Goal: Task Accomplishment & Management: Use online tool/utility

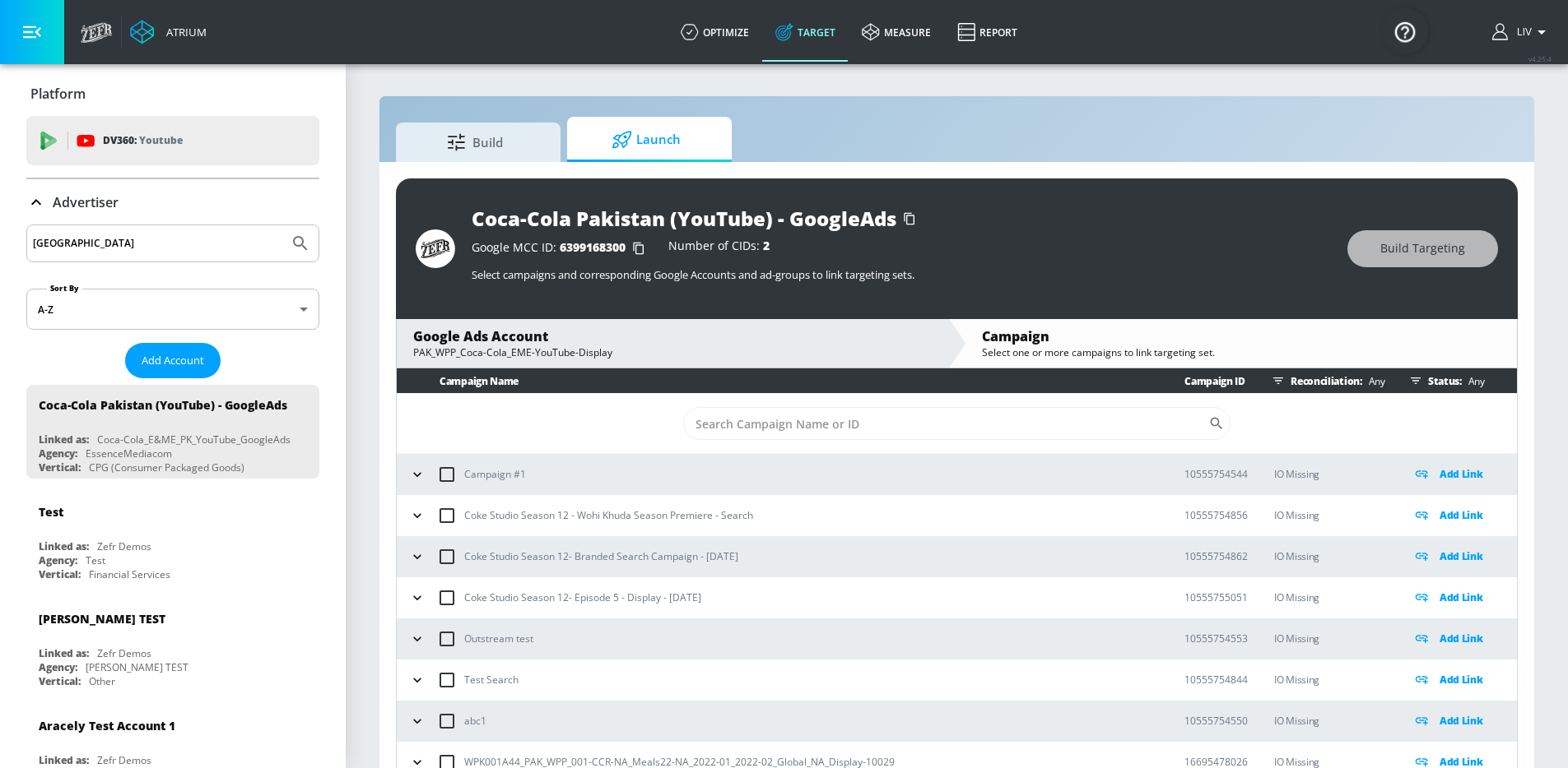
scroll to position [24, 0]
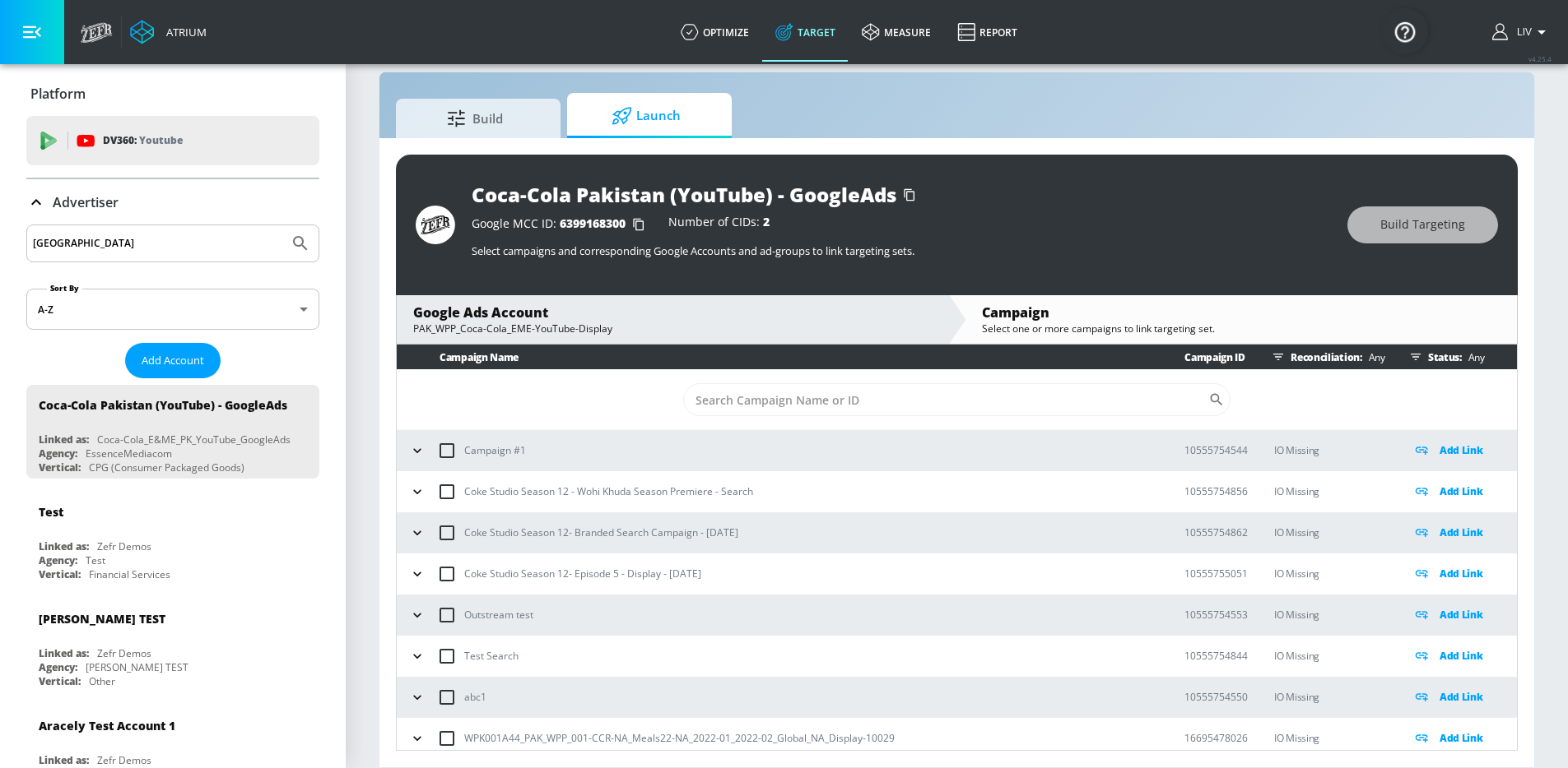
click at [183, 228] on div "pakistan" at bounding box center [173, 243] width 293 height 38
click at [180, 235] on input "pakistan" at bounding box center [157, 243] width 249 height 22
type input "diageo_apac_kr"
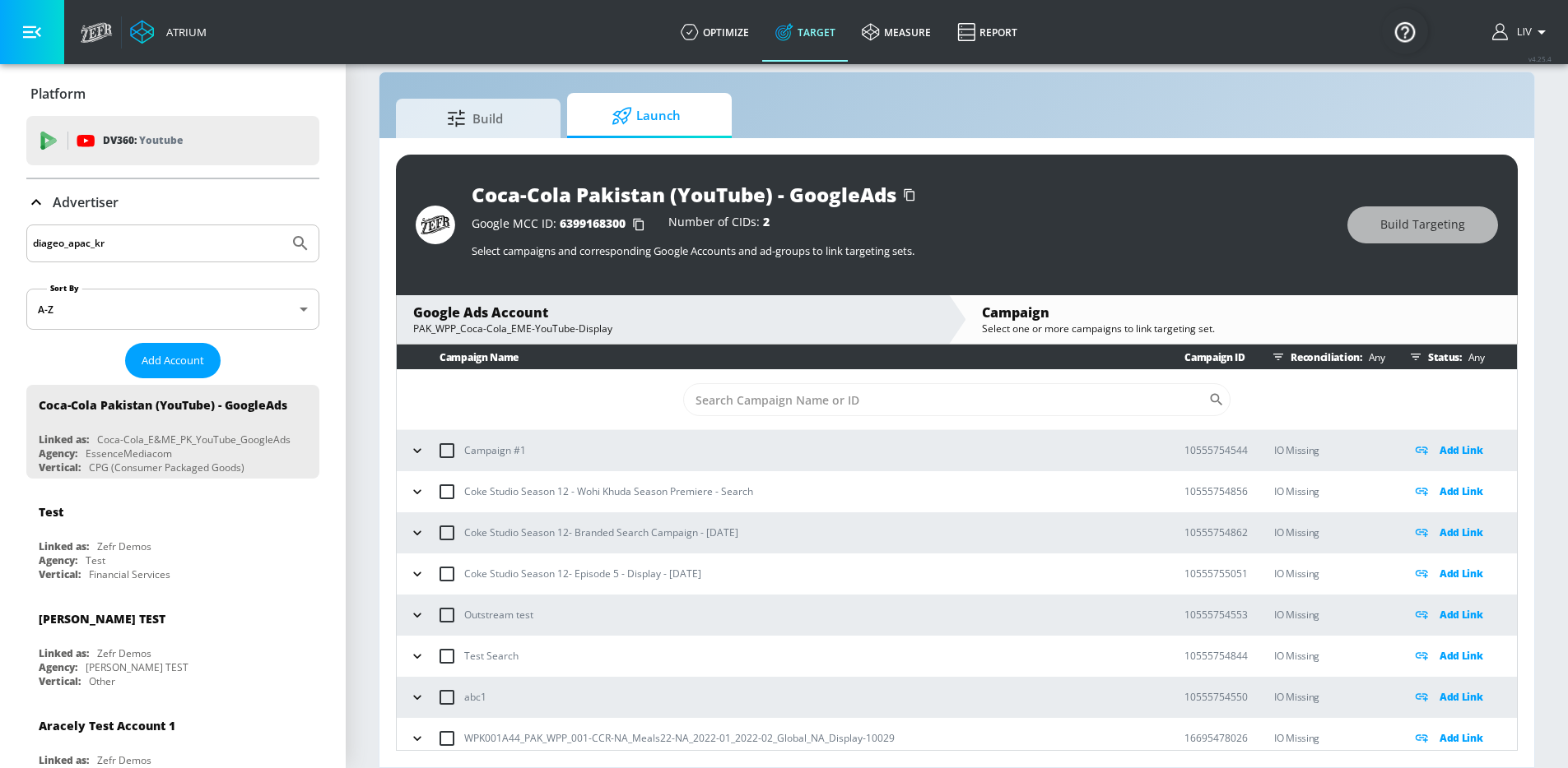
click at [282, 225] on button "Submit Search" at bounding box center [301, 243] width 36 height 36
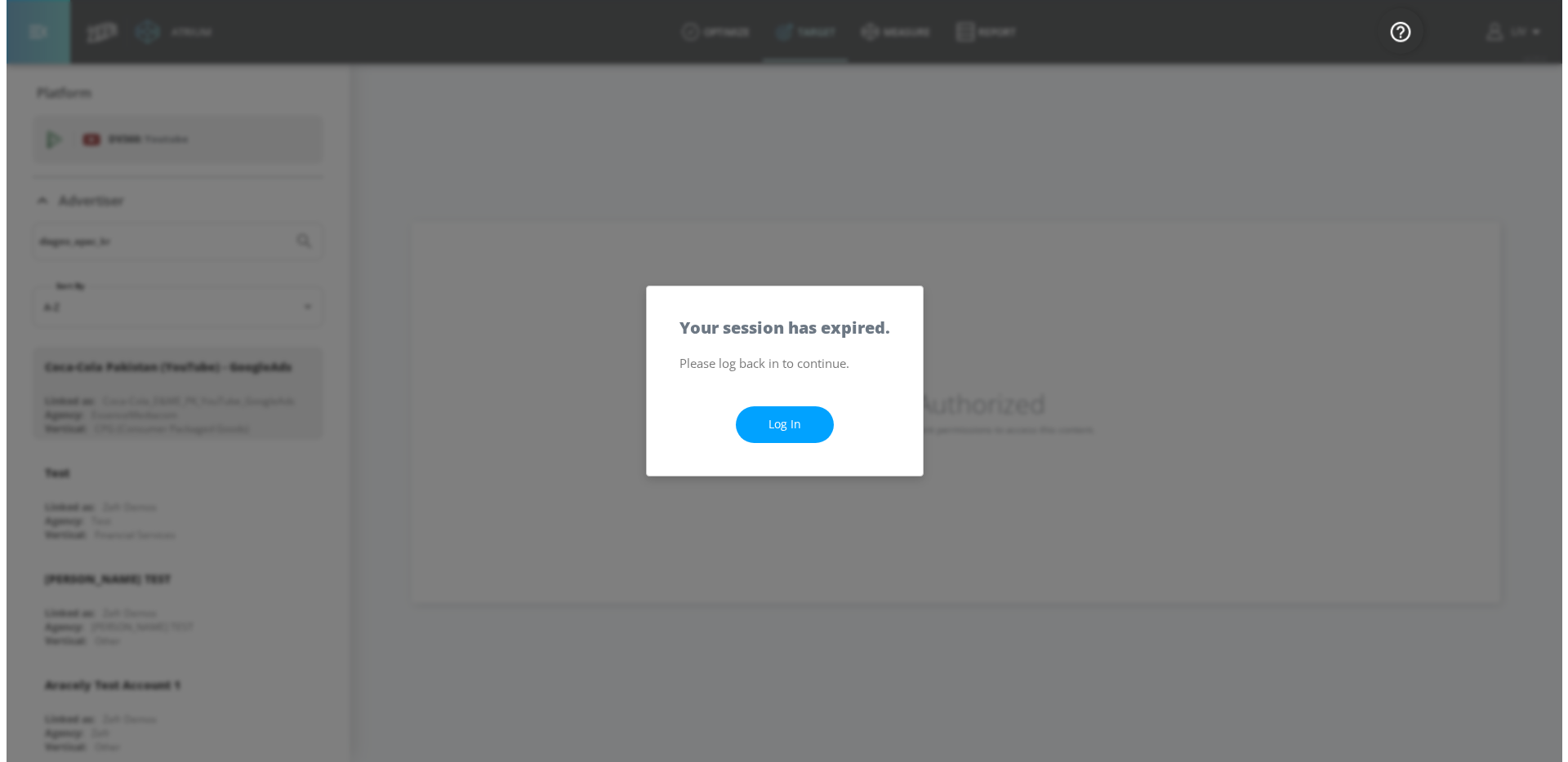
scroll to position [0, 0]
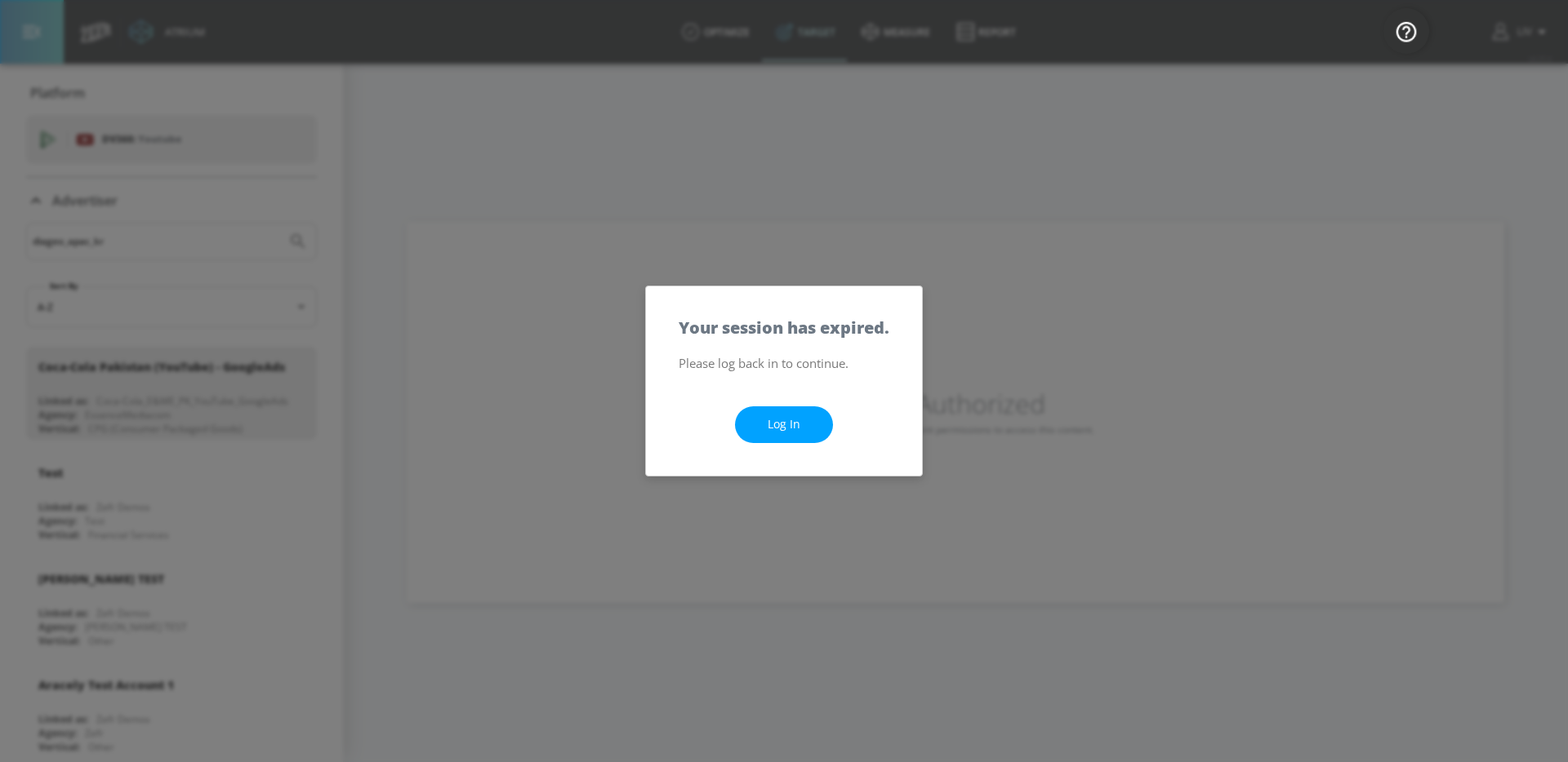
click at [845, 432] on div "Log In" at bounding box center [784, 425] width 276 height 102
click at [768, 440] on link "Log In" at bounding box center [784, 425] width 98 height 37
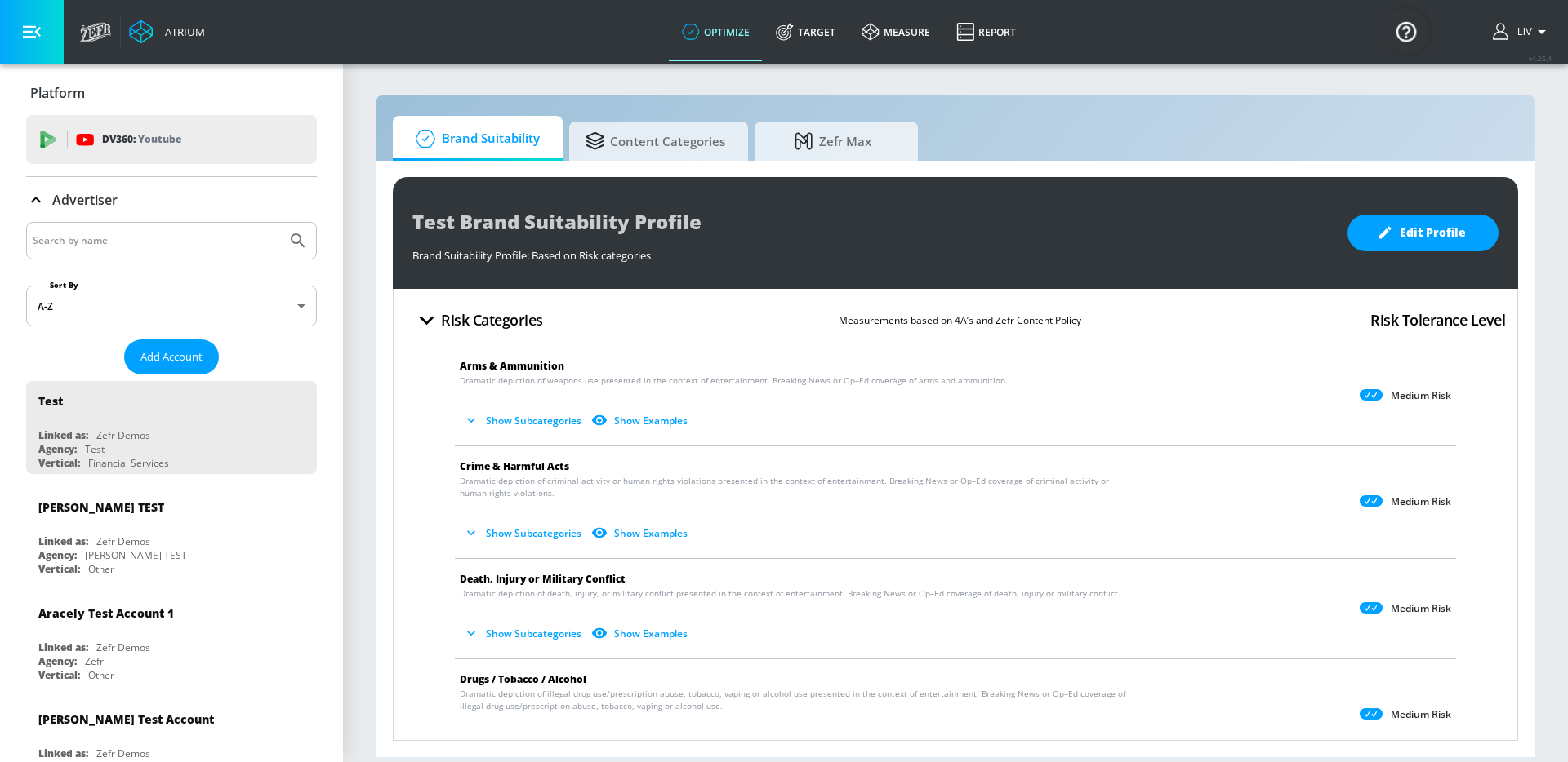
click at [237, 252] on div at bounding box center [172, 241] width 291 height 38
click at [218, 243] on input "Search by name" at bounding box center [156, 241] width 247 height 21
type input "diageo"
click at [280, 223] on button "Submit Search" at bounding box center [298, 241] width 36 height 36
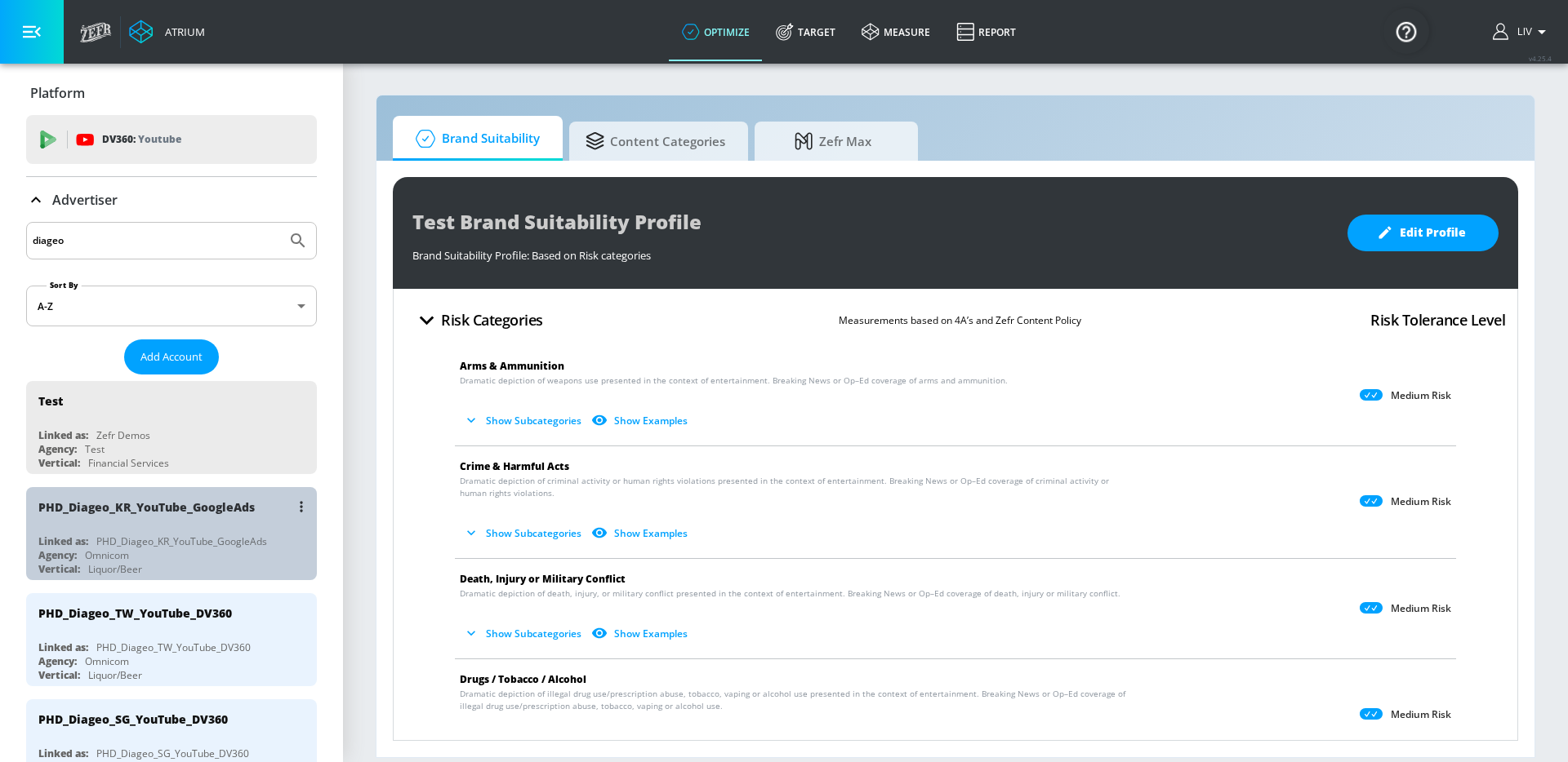
click at [207, 535] on div "PHD_Diageo_KR_YouTube_GoogleAds" at bounding box center [182, 541] width 171 height 14
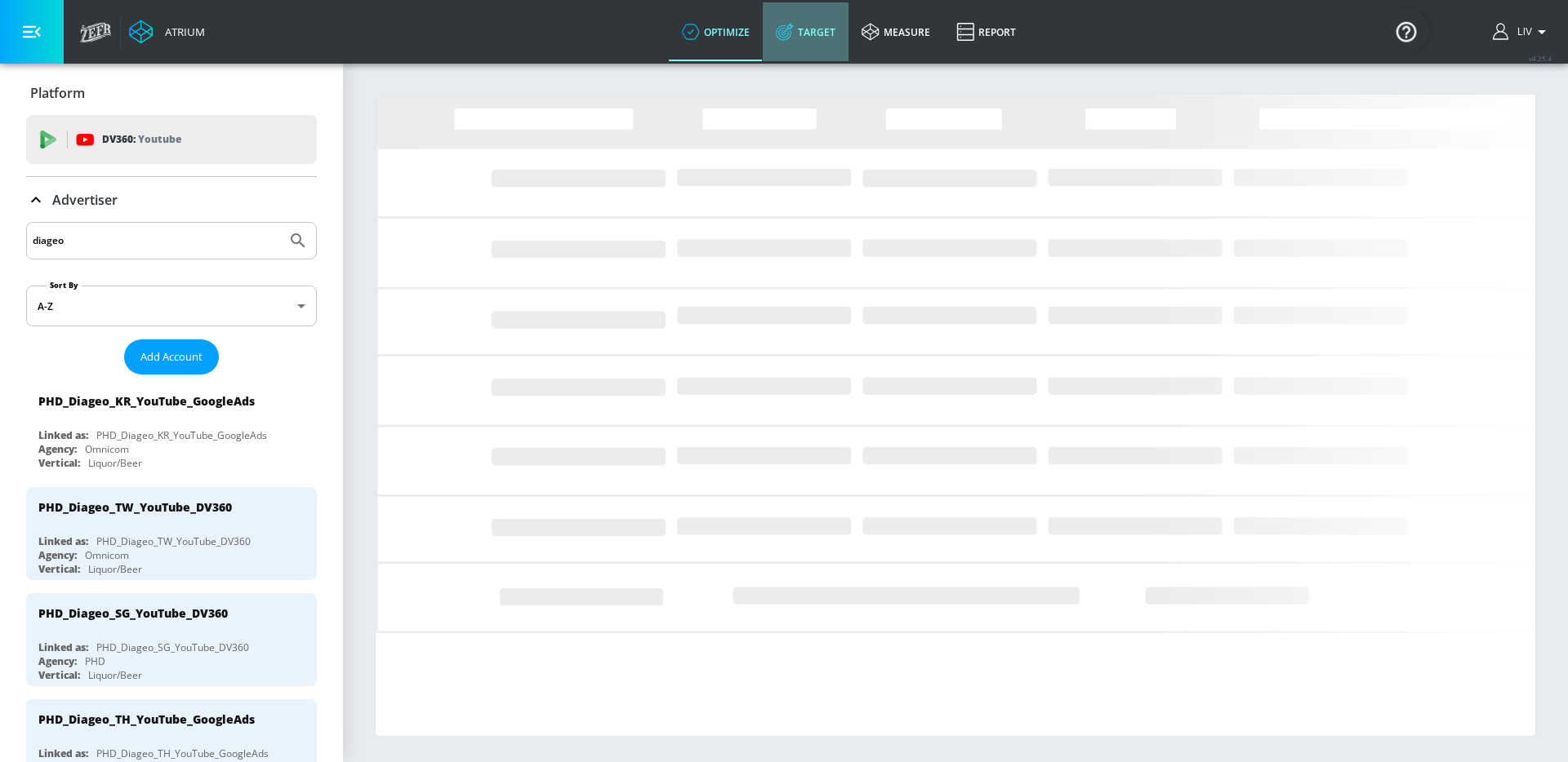
click at [811, 35] on link "Target" at bounding box center [805, 32] width 85 height 59
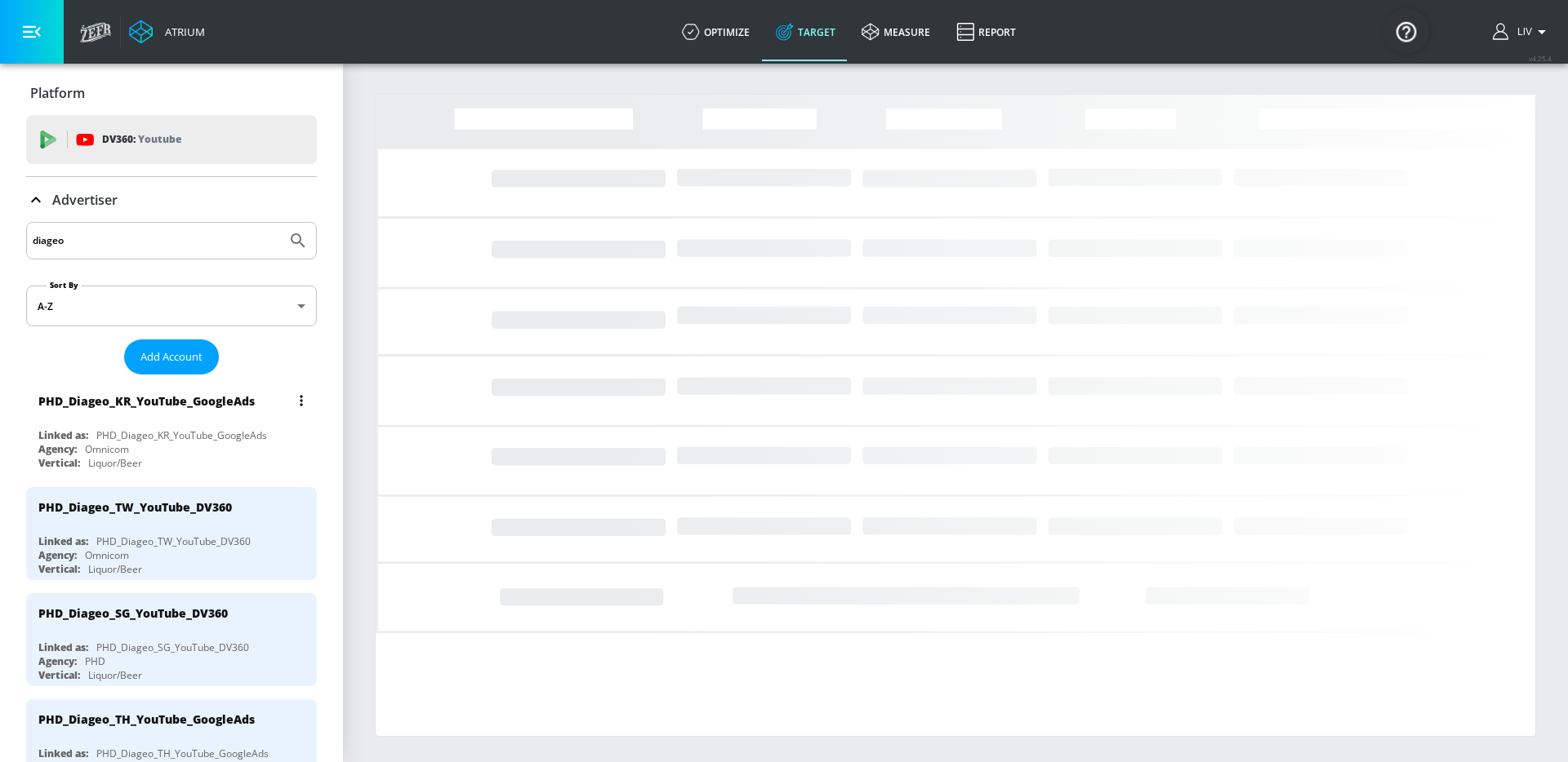
click at [205, 407] on div "PHD_Diageo_KR_YouTube_GoogleAds" at bounding box center [146, 401] width 216 height 16
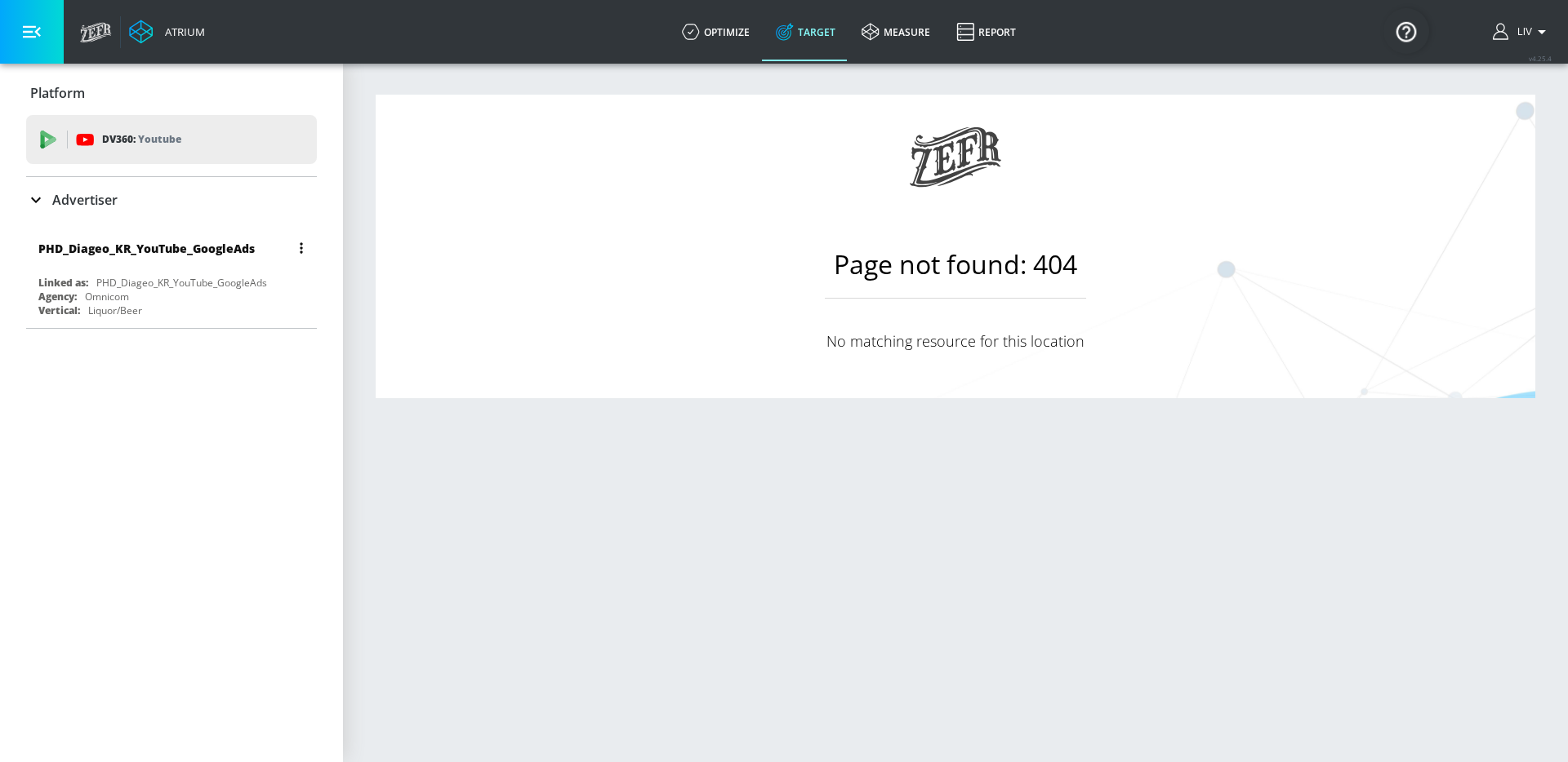
click at [252, 269] on div "PHD_Diageo_KR_YouTube_GoogleAds Linked as: PHD_Diageo_KR_YouTube_GoogleAds Agen…" at bounding box center [172, 274] width 291 height 93
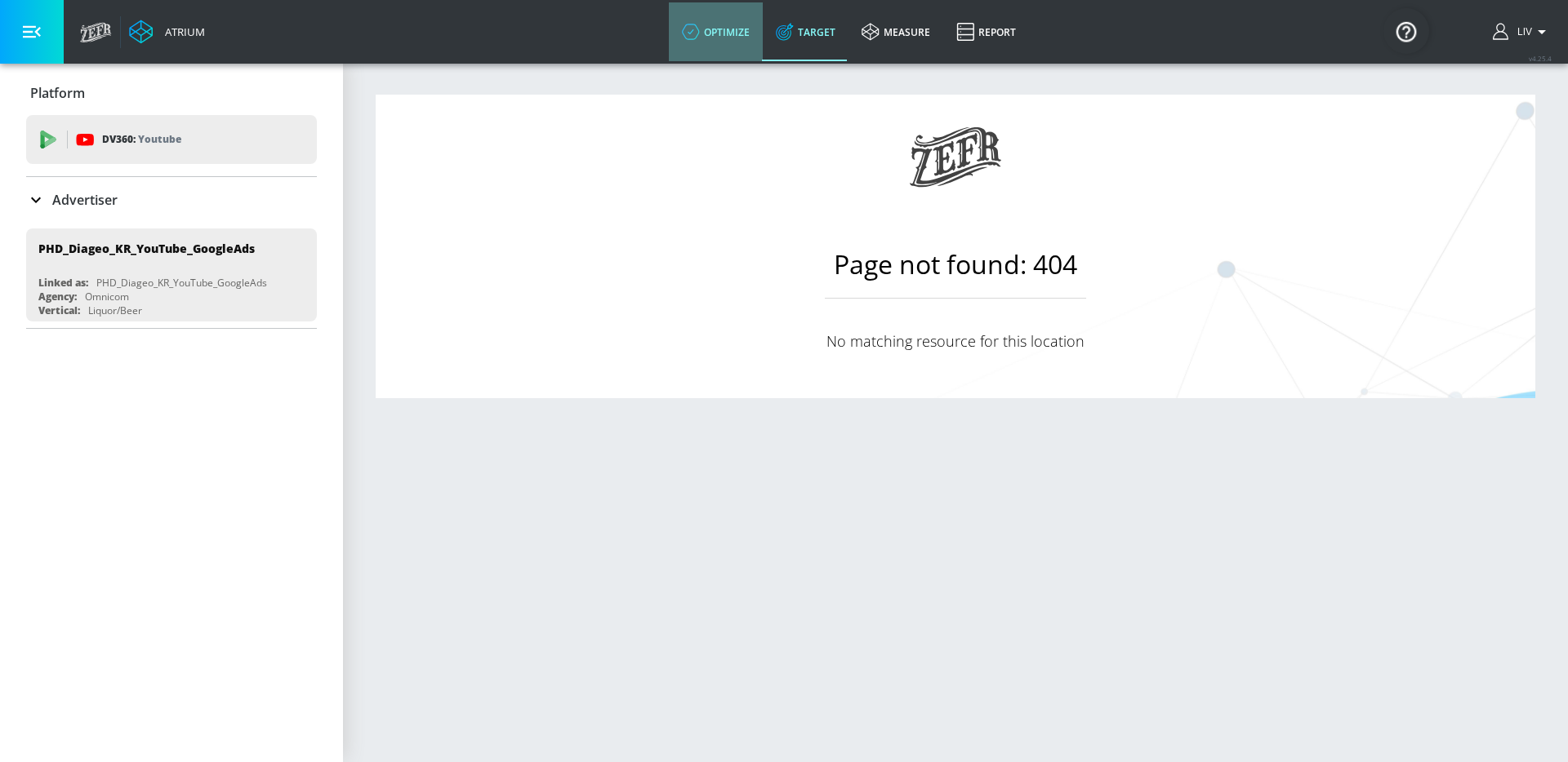
click at [734, 39] on link "optimize" at bounding box center [715, 32] width 94 height 59
click at [784, 40] on icon at bounding box center [783, 33] width 16 height 16
click at [931, 37] on link "measure" at bounding box center [895, 32] width 94 height 59
click at [797, 41] on link "Target" at bounding box center [805, 32] width 85 height 59
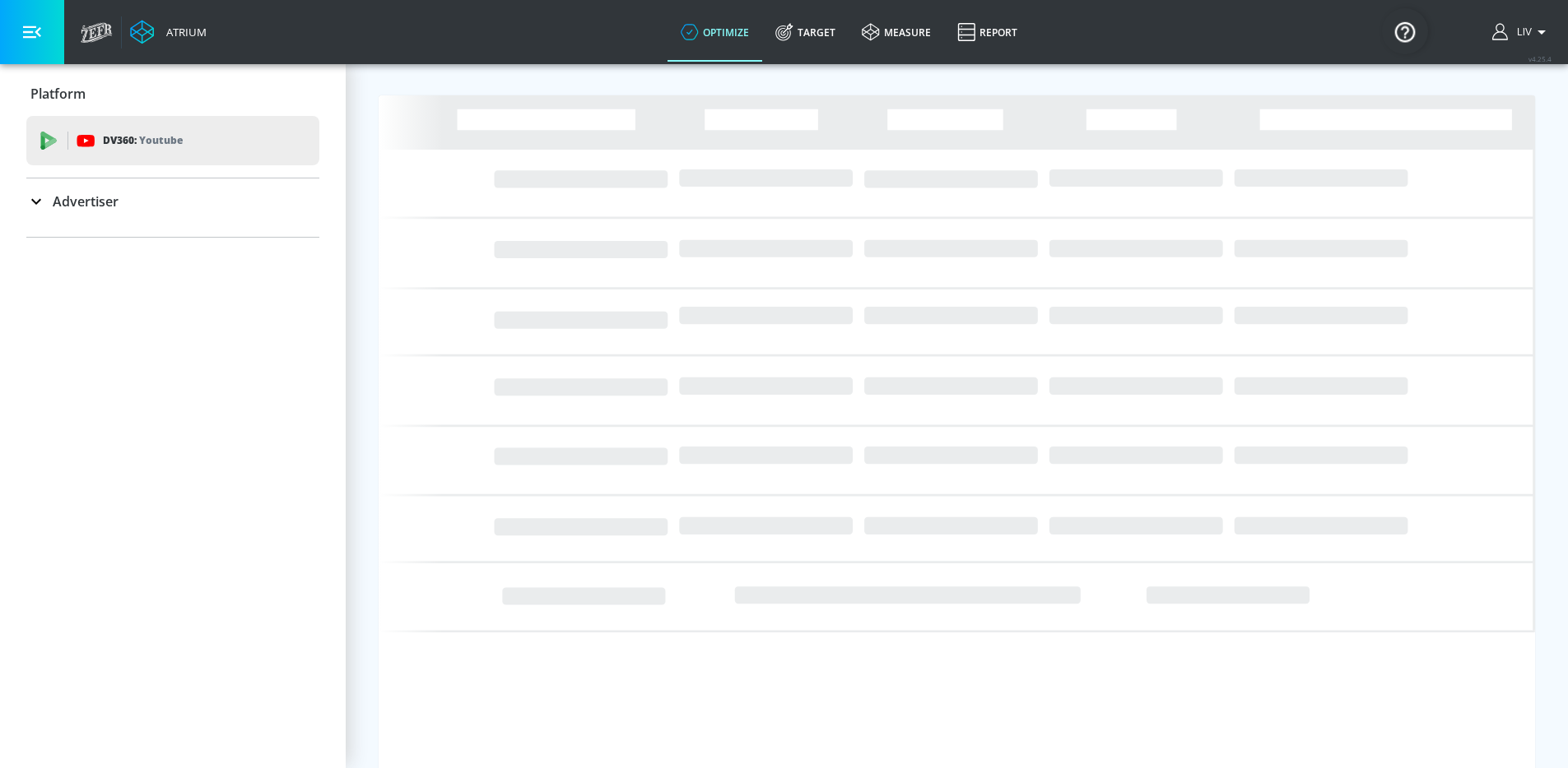
click at [139, 195] on div "Advertiser" at bounding box center [173, 202] width 293 height 20
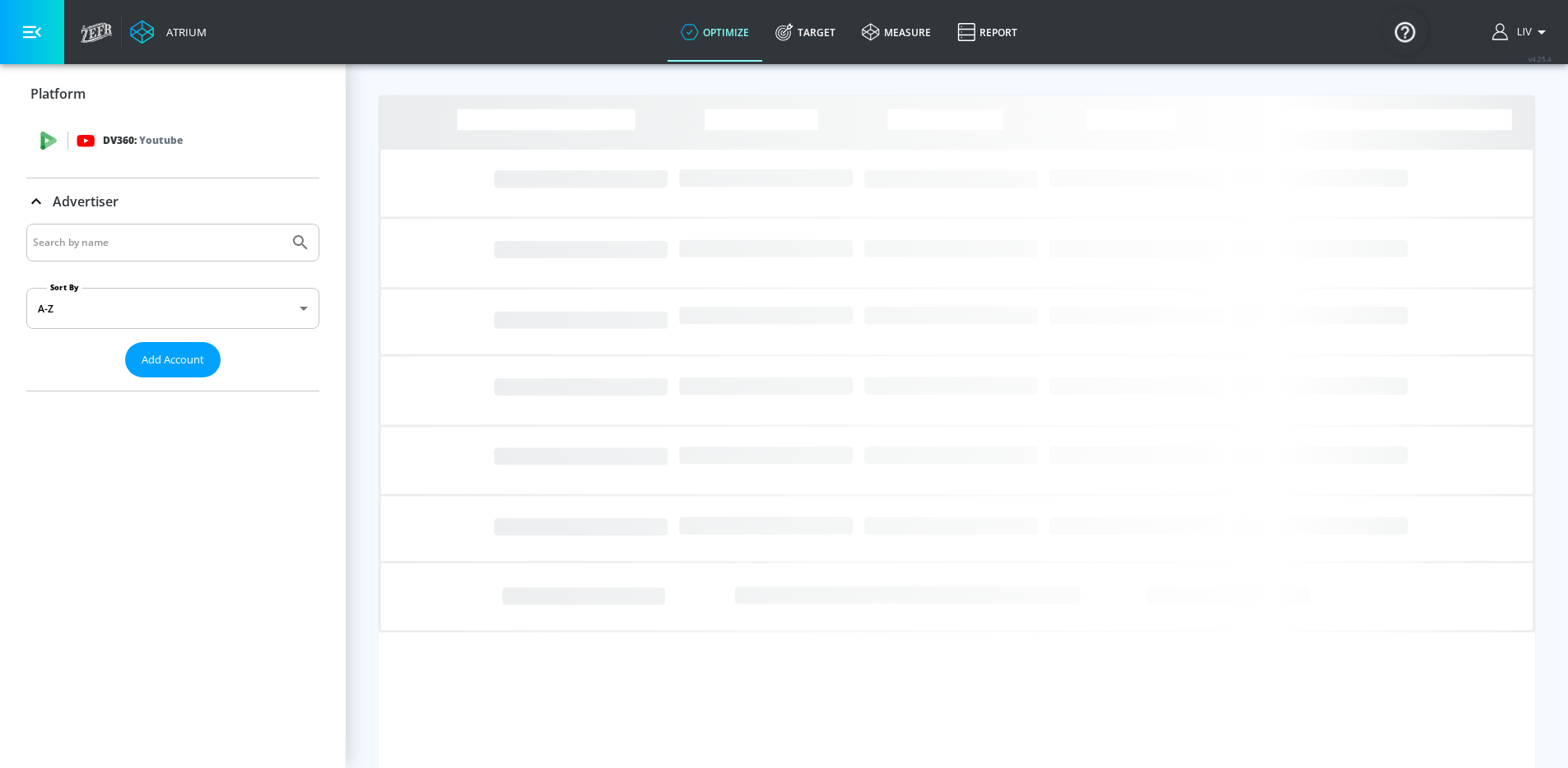
click at [185, 154] on div "DV360: Youtube" at bounding box center [173, 141] width 293 height 50
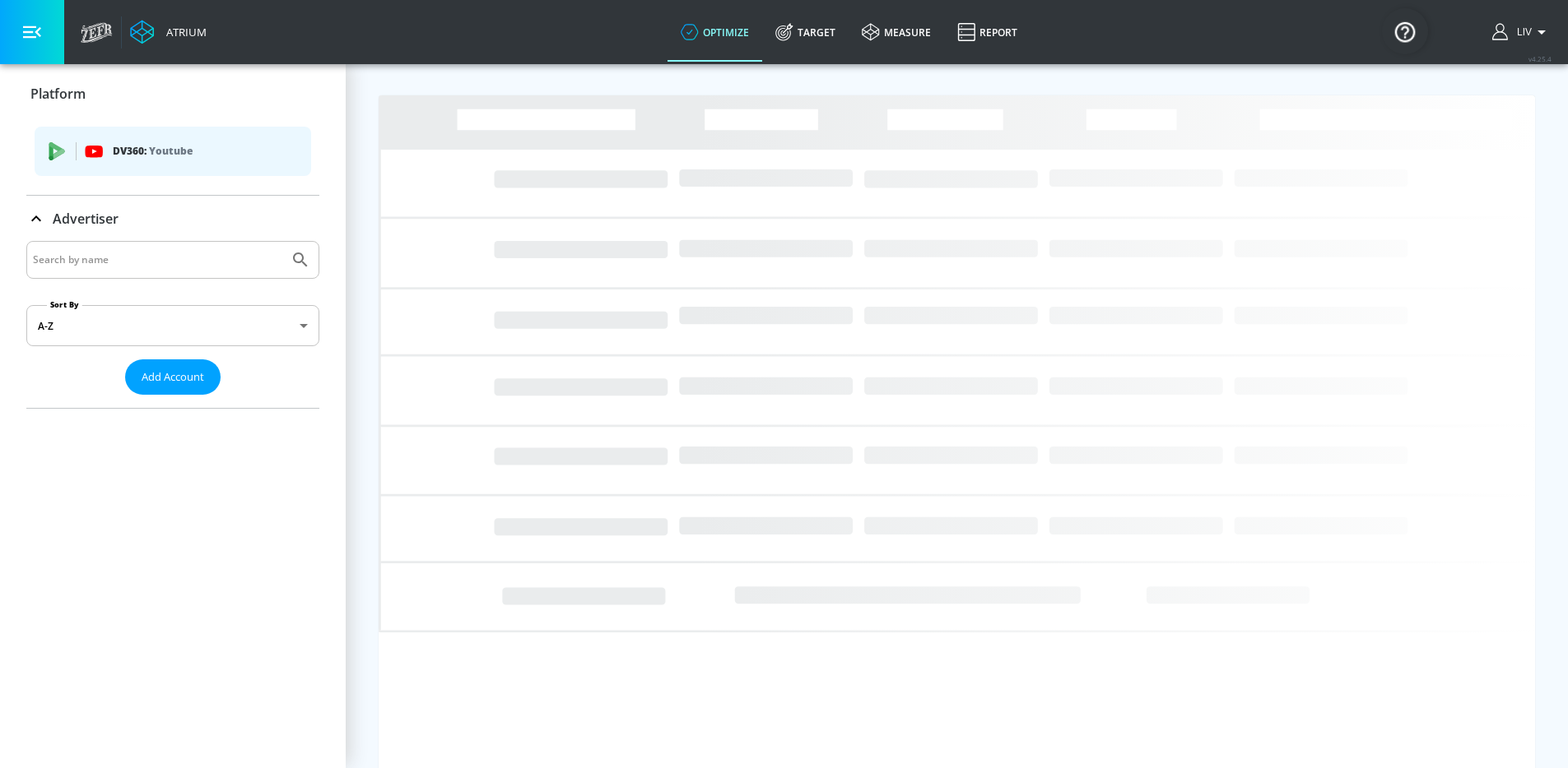
click at [152, 244] on div at bounding box center [173, 260] width 293 height 38
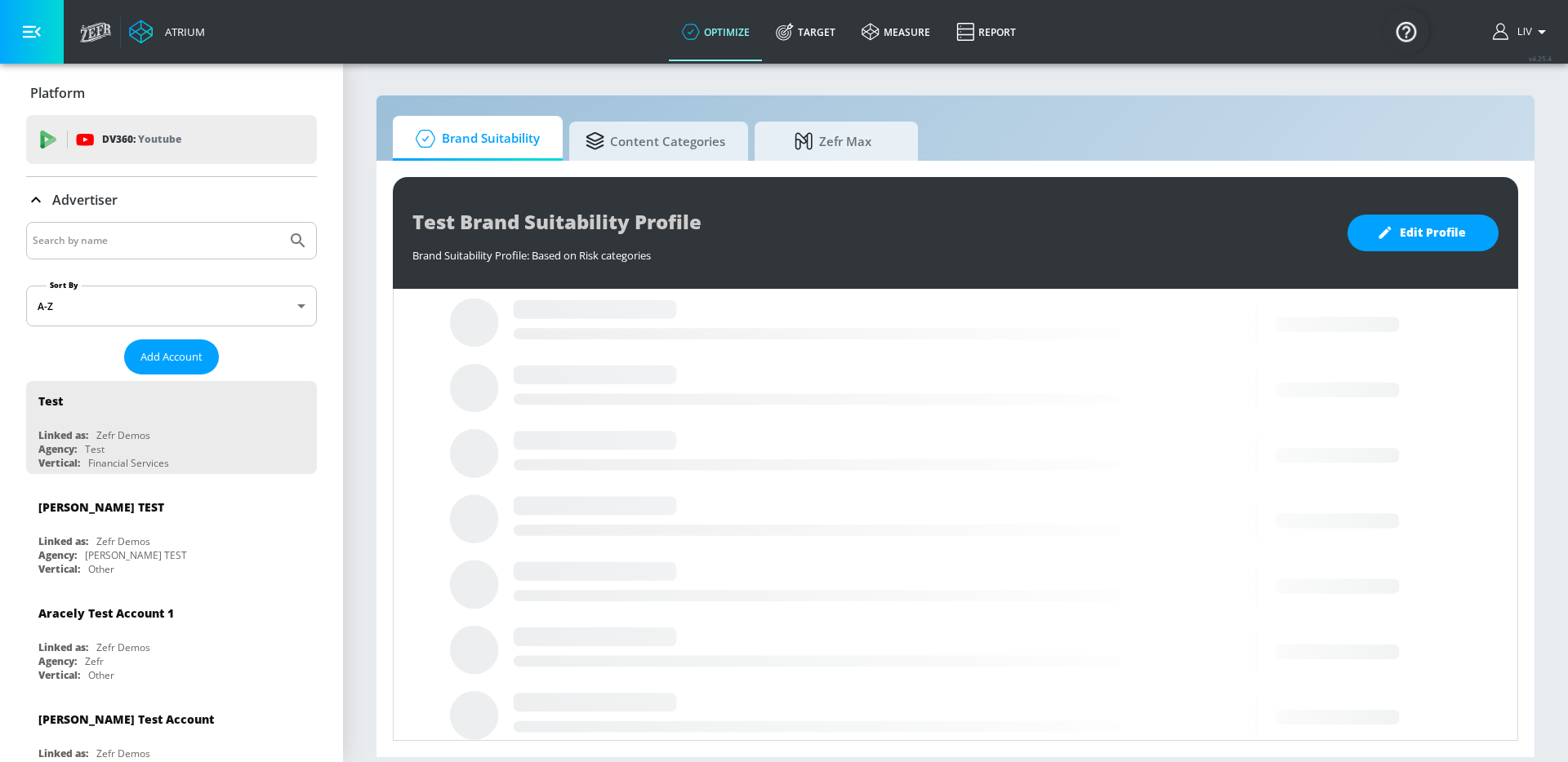
click at [217, 249] on input "Search by name" at bounding box center [156, 241] width 247 height 21
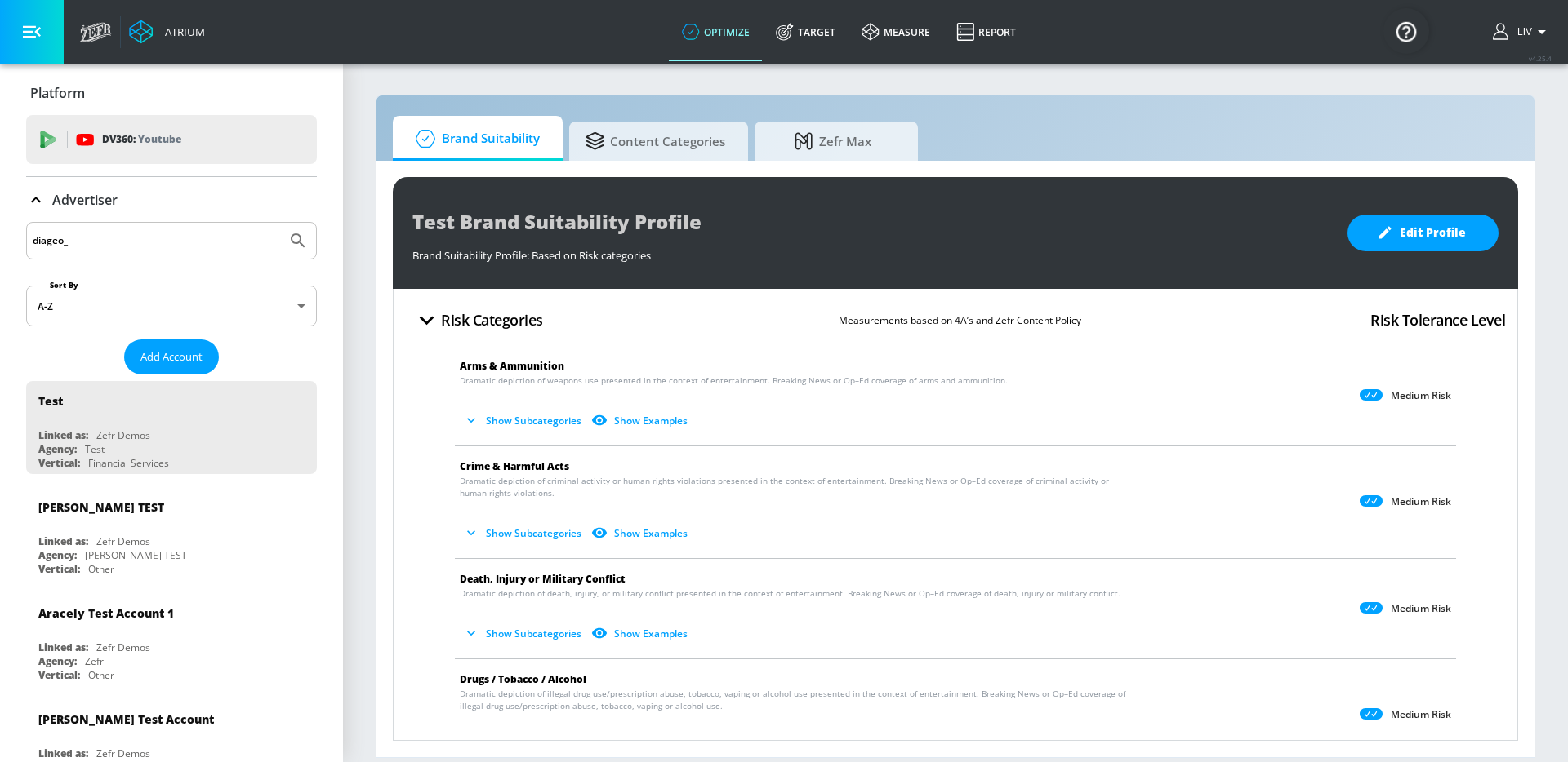
type input "diageo_"
click at [280, 223] on button "Submit Search" at bounding box center [298, 241] width 36 height 36
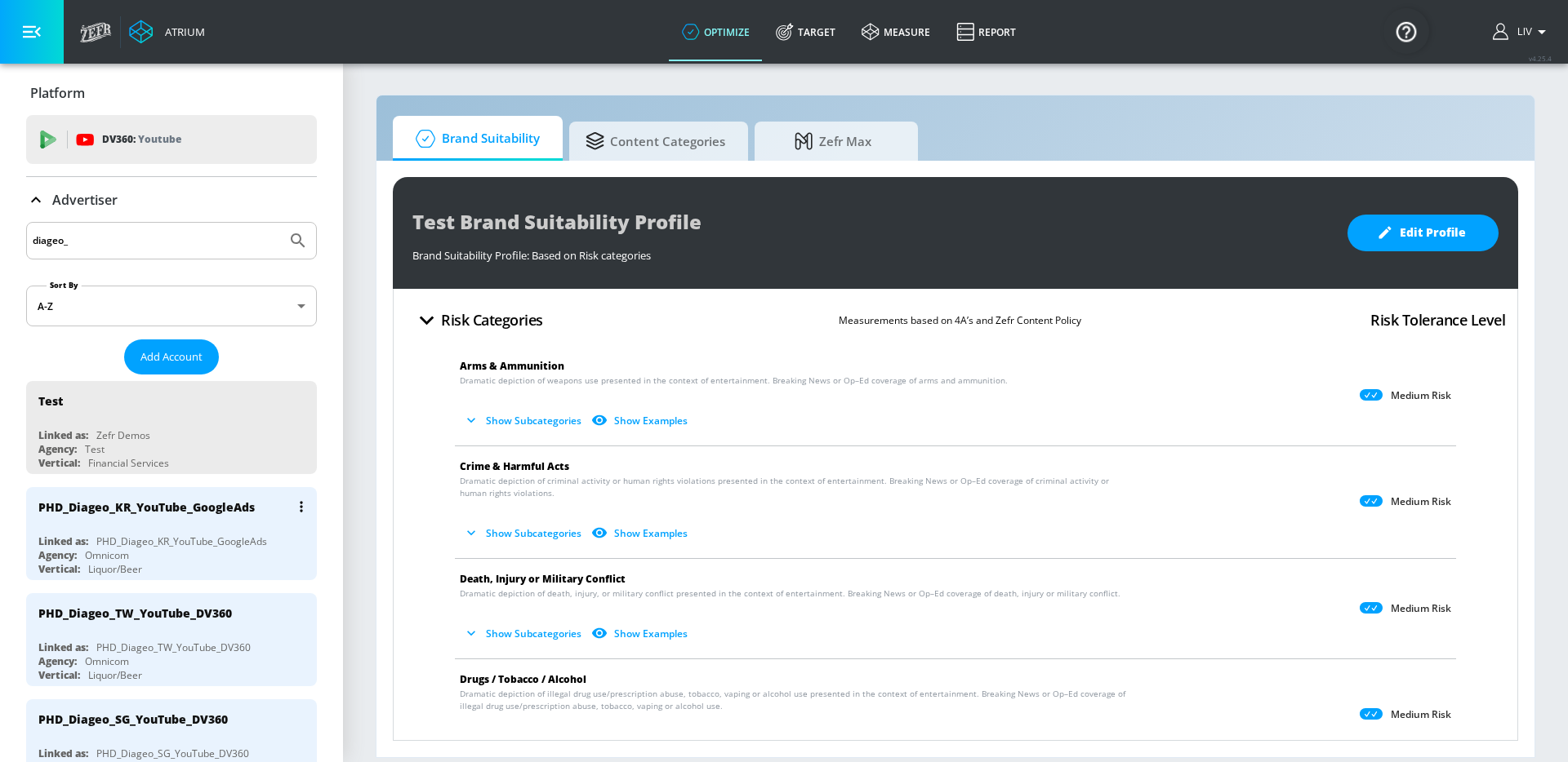
click at [213, 510] on div "PHD_Diageo_KR_YouTube_GoogleAds" at bounding box center [146, 507] width 216 height 16
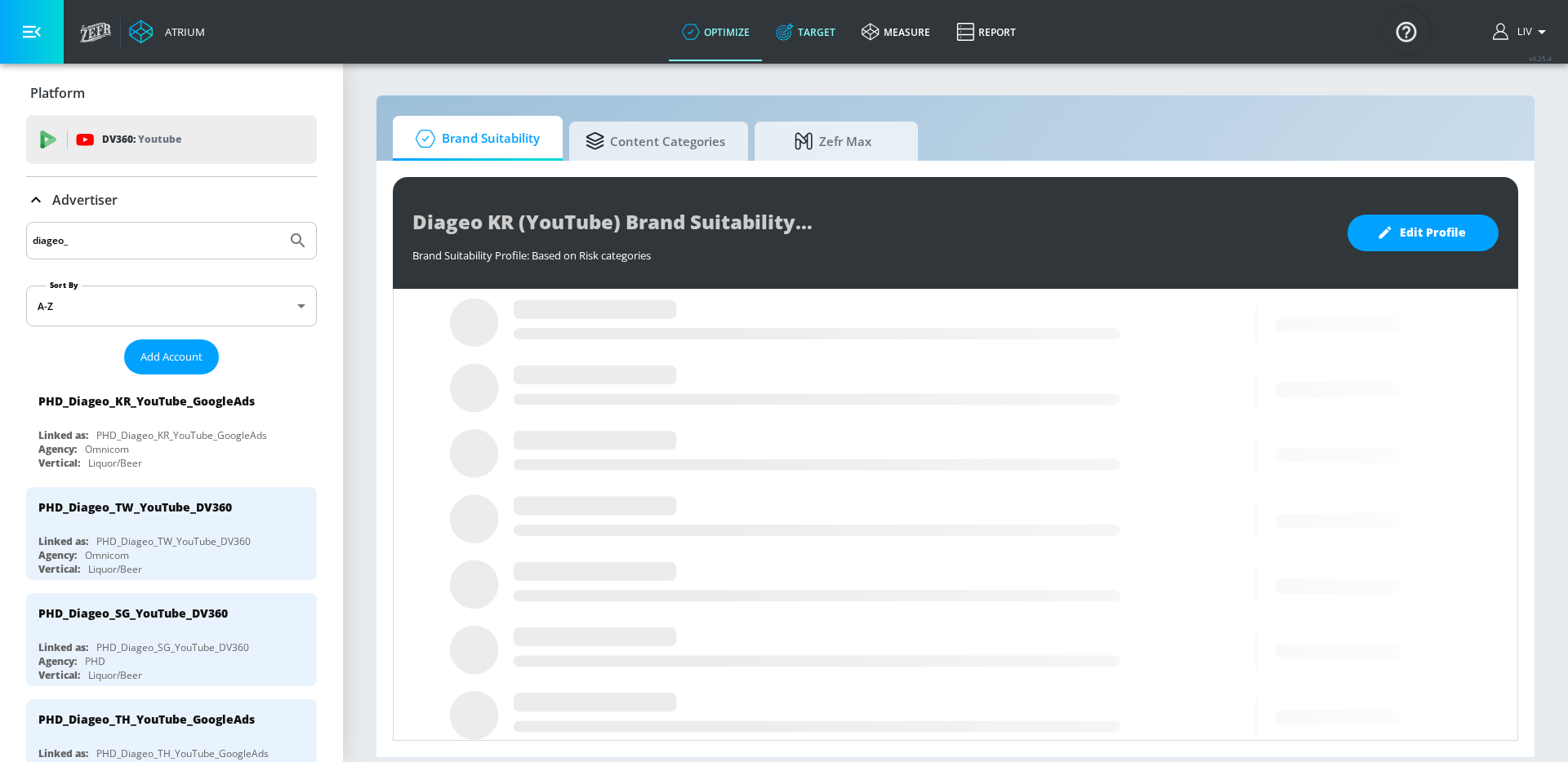
click at [798, 34] on link "Target" at bounding box center [805, 32] width 85 height 59
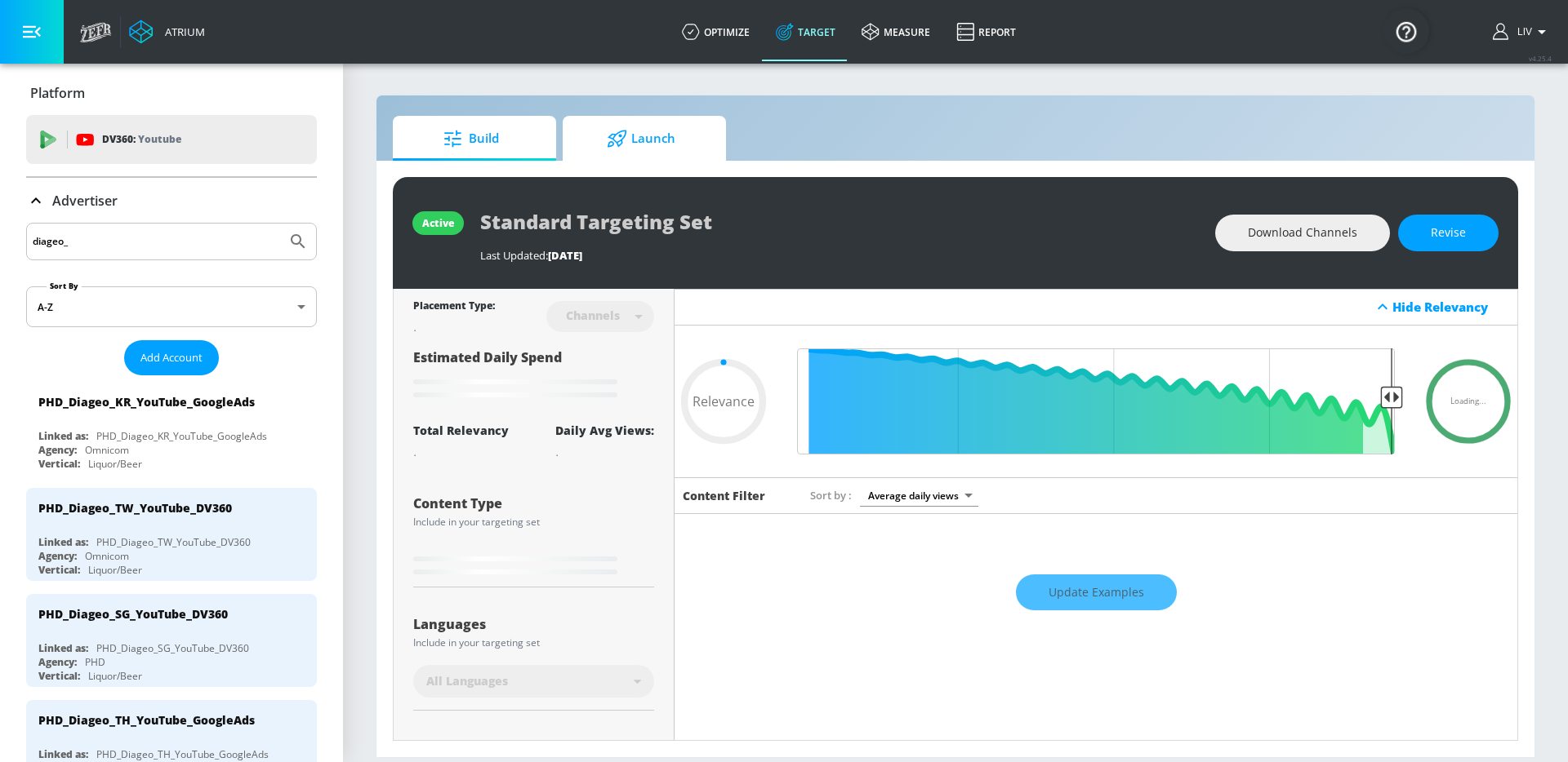
type input "0.05"
click at [609, 156] on span "Launch" at bounding box center [641, 139] width 124 height 39
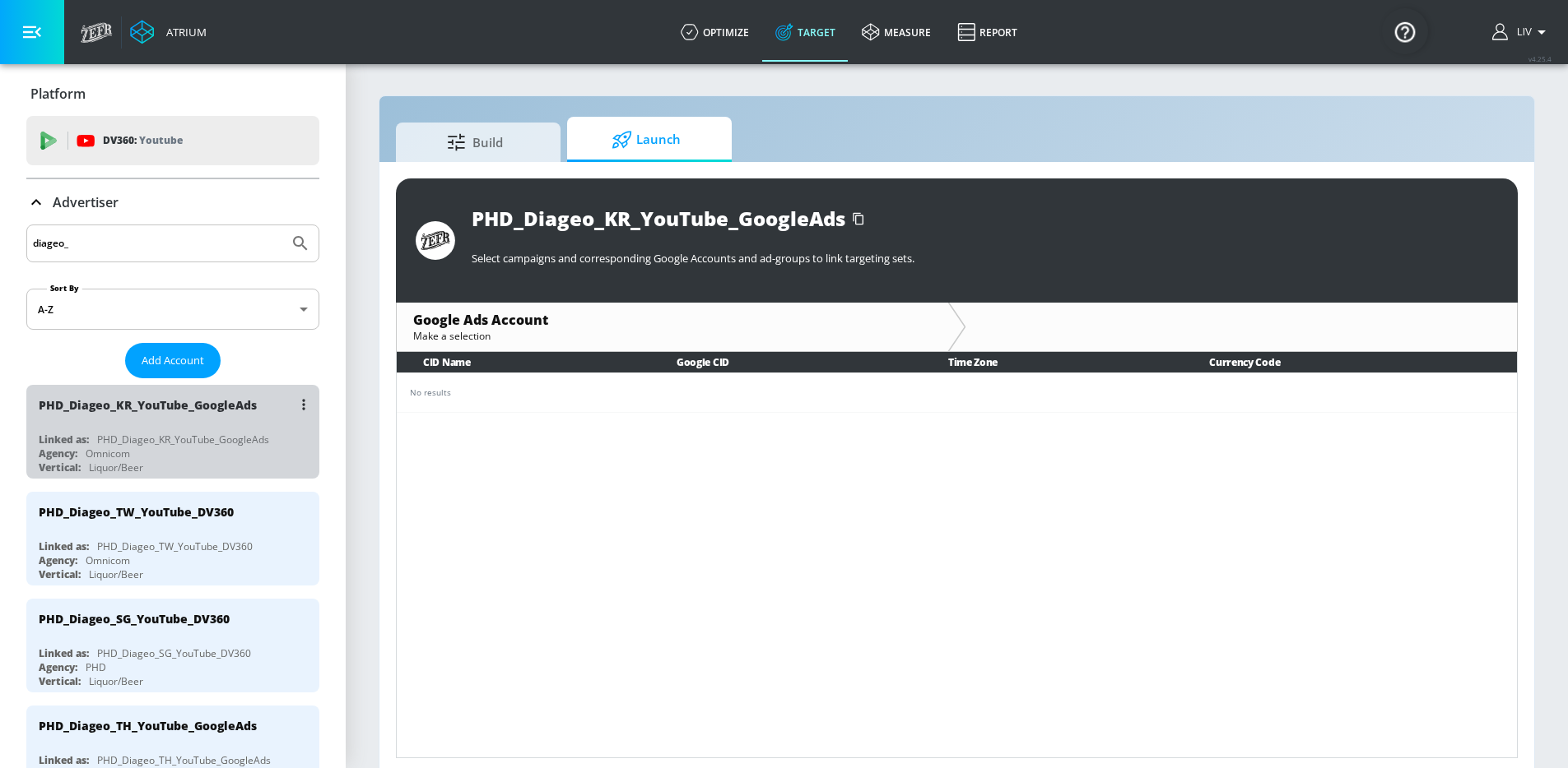
click at [216, 419] on div "PHD_Diageo_KR_YouTube_GoogleAds" at bounding box center [177, 405] width 277 height 40
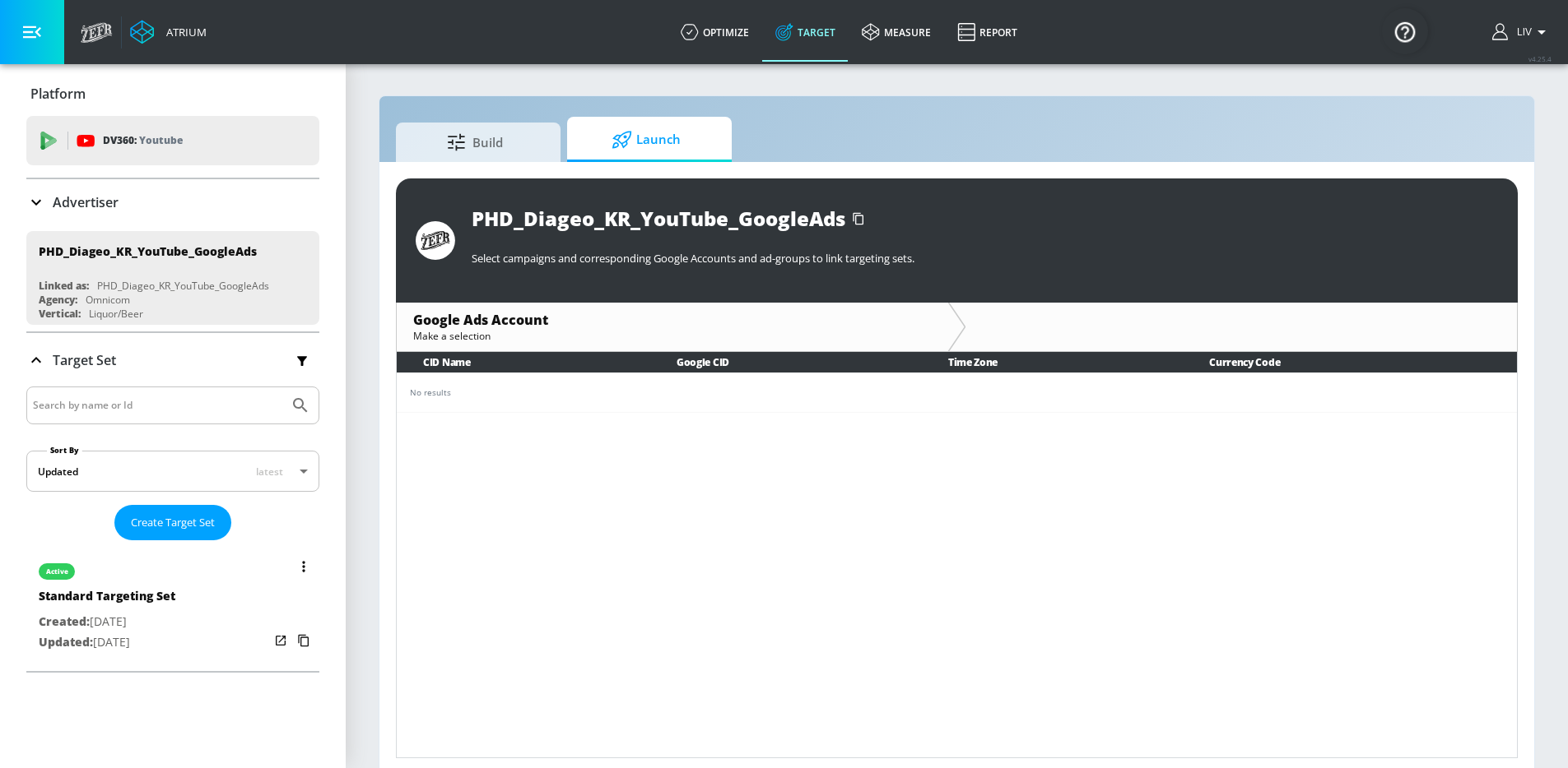
click at [217, 577] on div "active Standard Targeting Set Created: [DATE] Updated: [DATE]" at bounding box center [173, 606] width 293 height 118
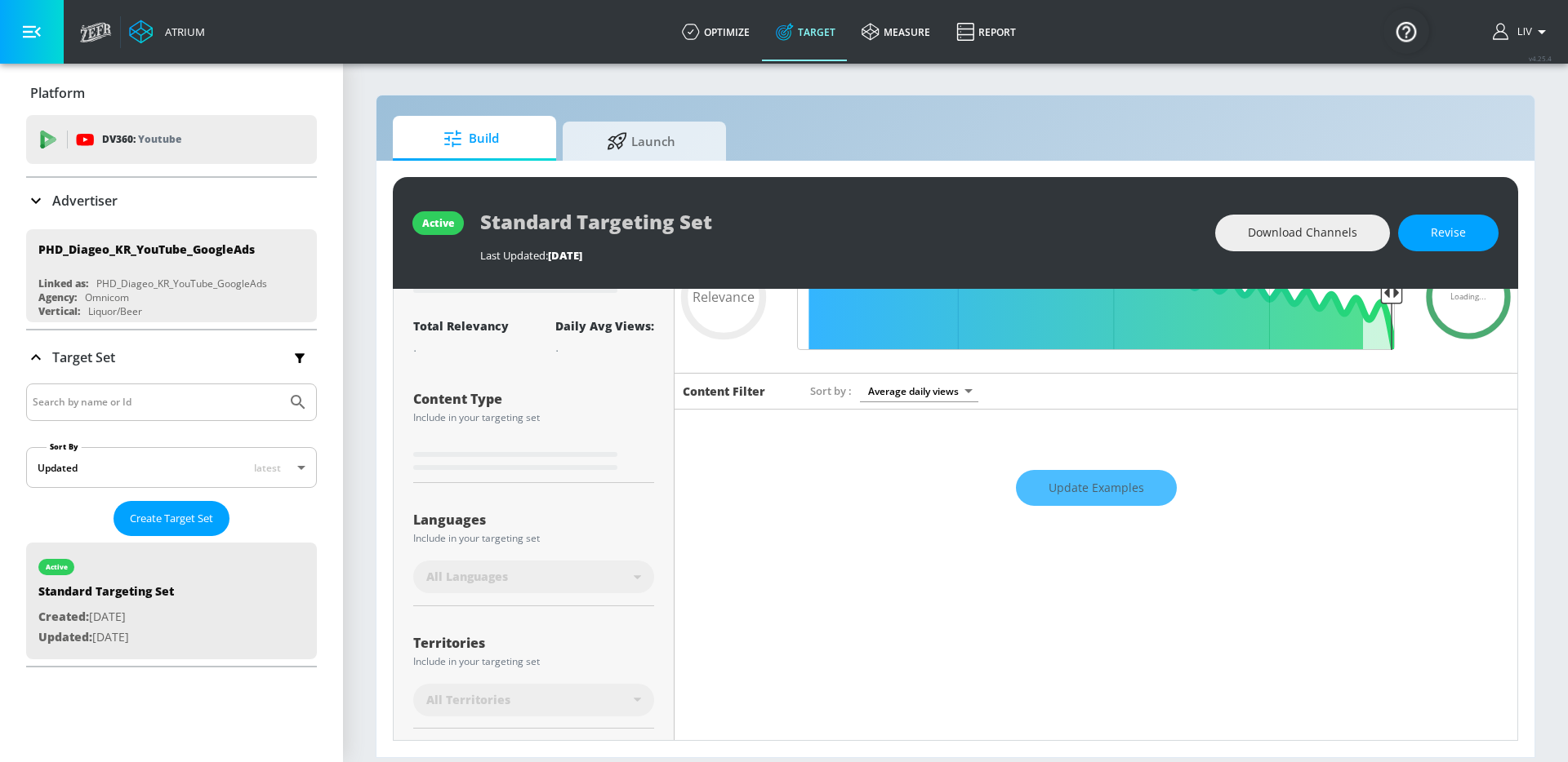
scroll to position [108, 0]
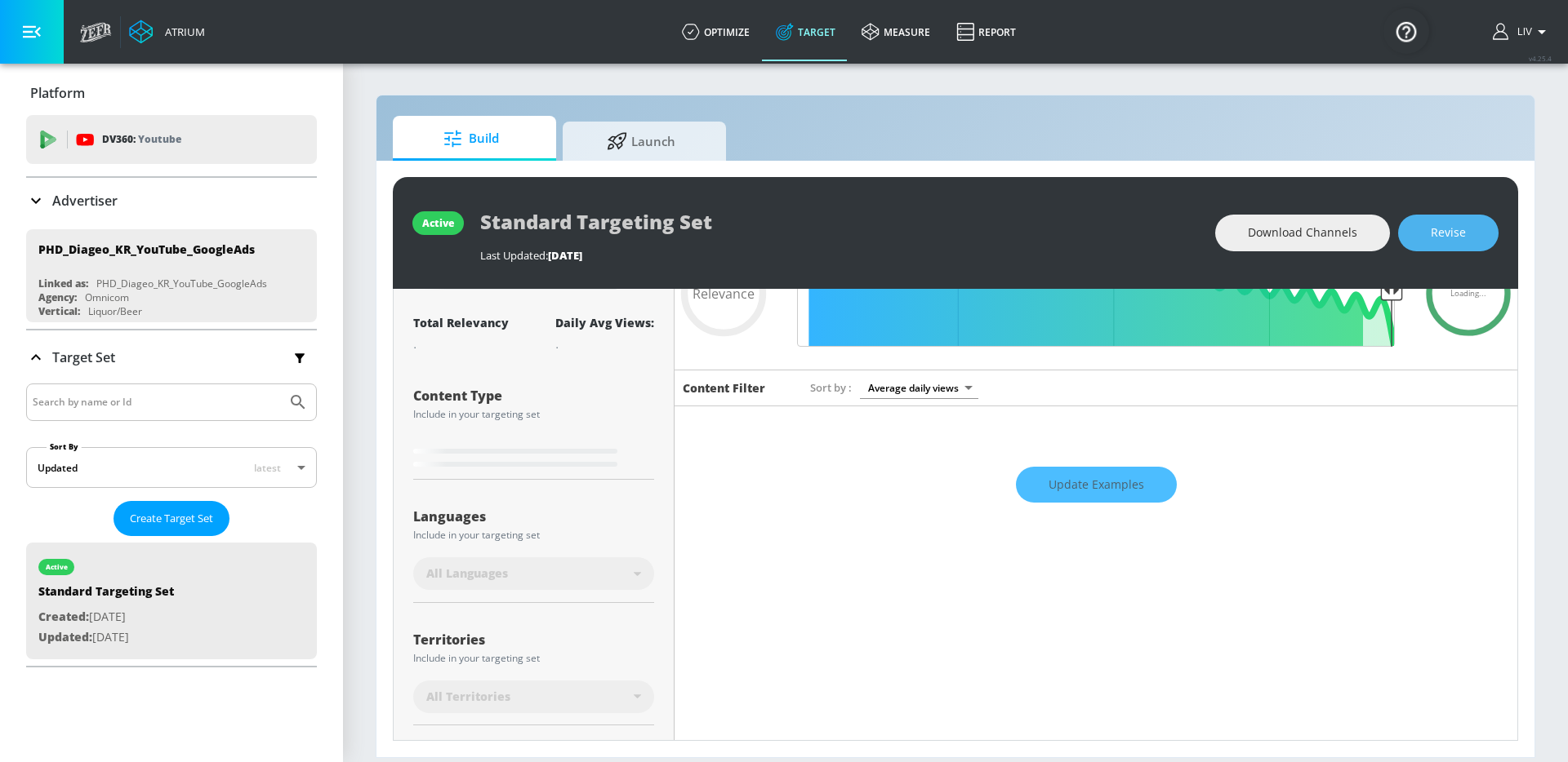
click at [1447, 227] on span "Revise" at bounding box center [1448, 232] width 35 height 21
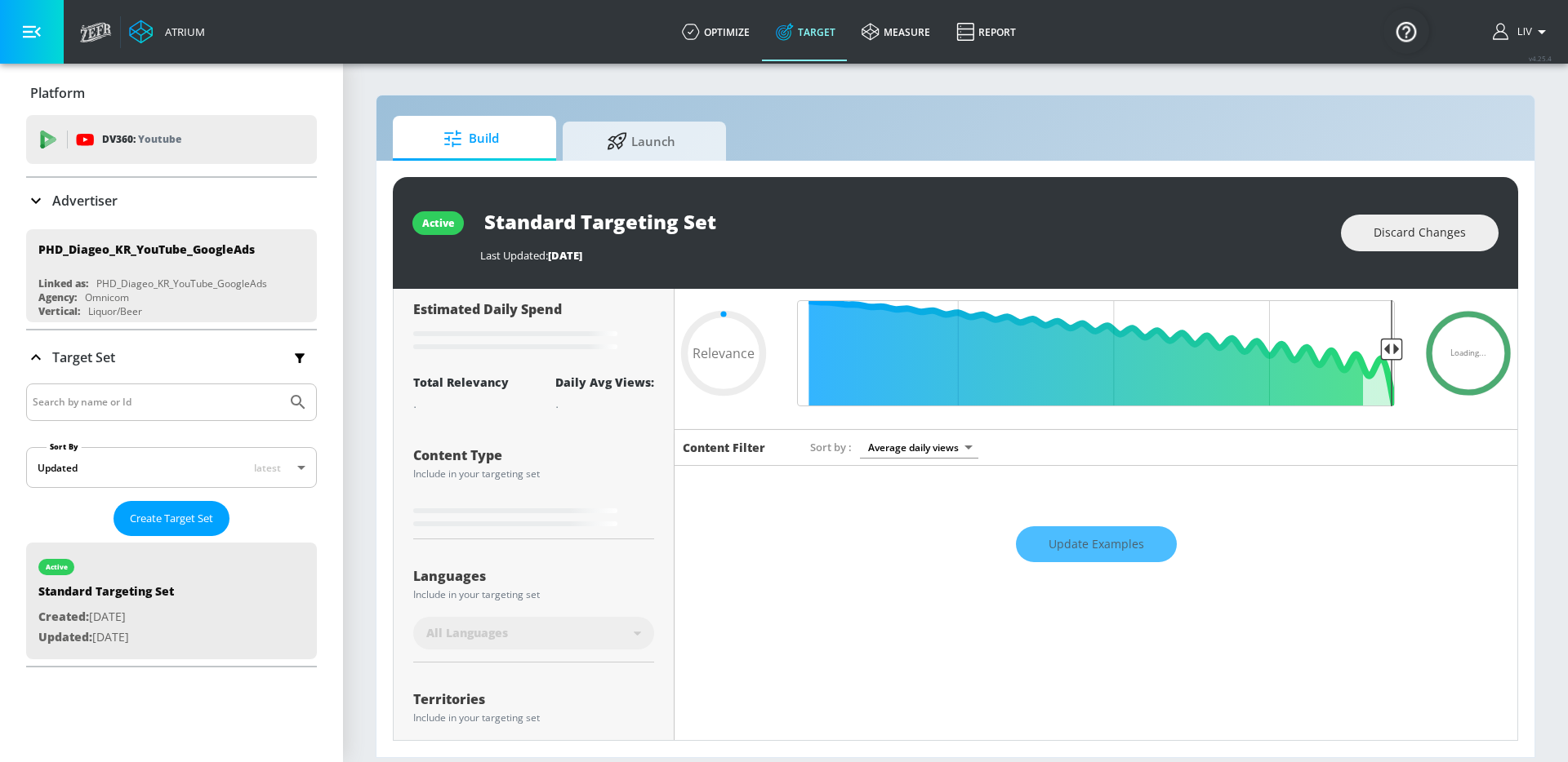
scroll to position [0, 0]
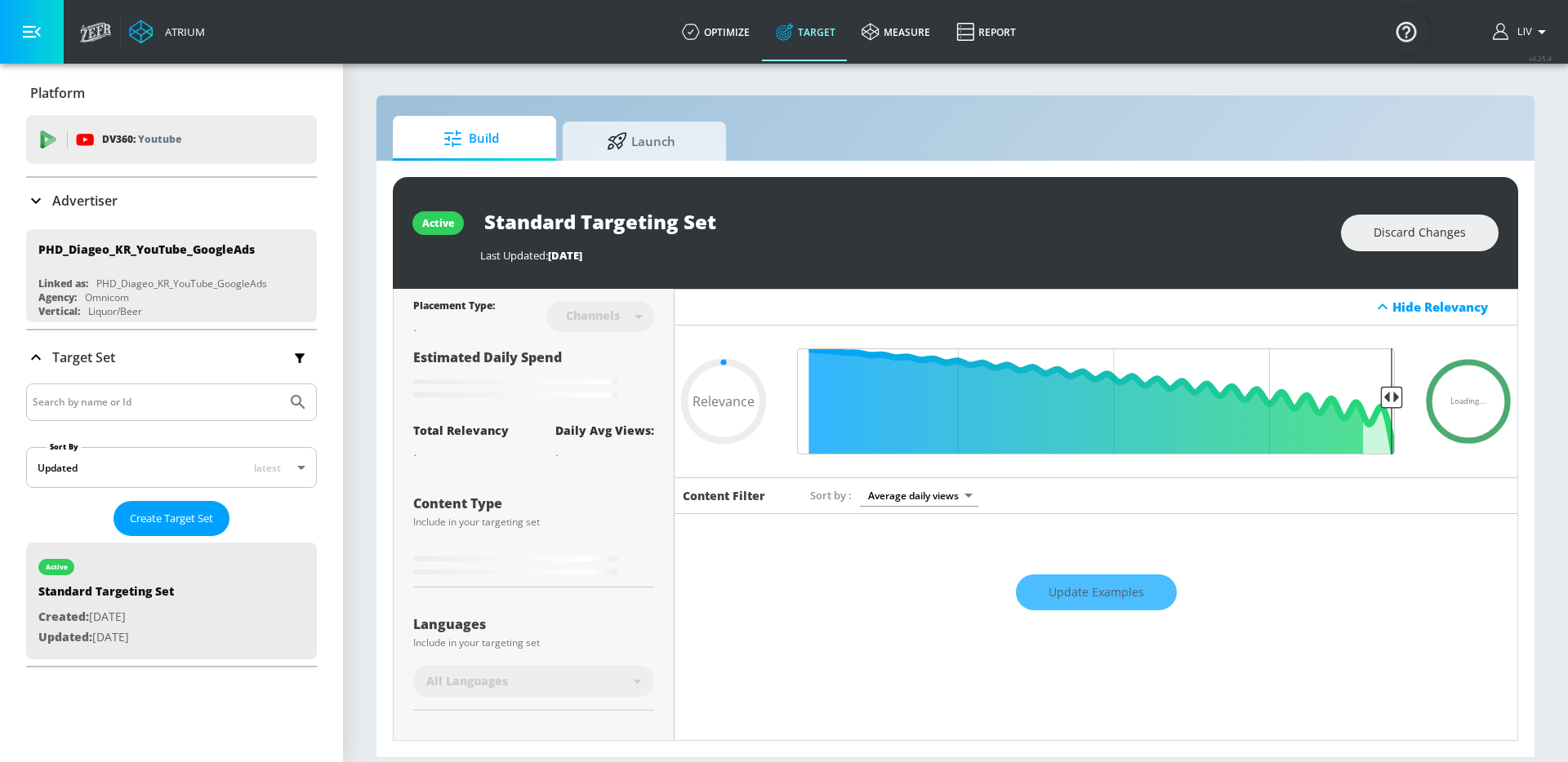
type input "0.45"
